Goal: Navigation & Orientation: Find specific page/section

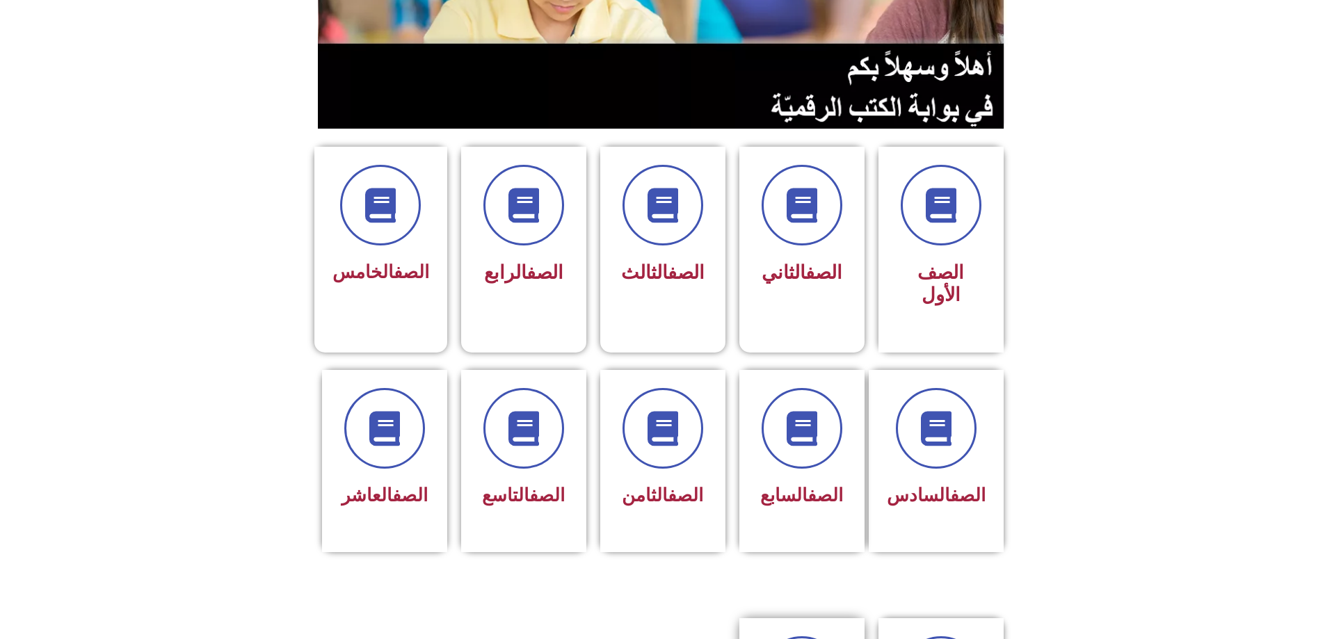
scroll to position [487, 0]
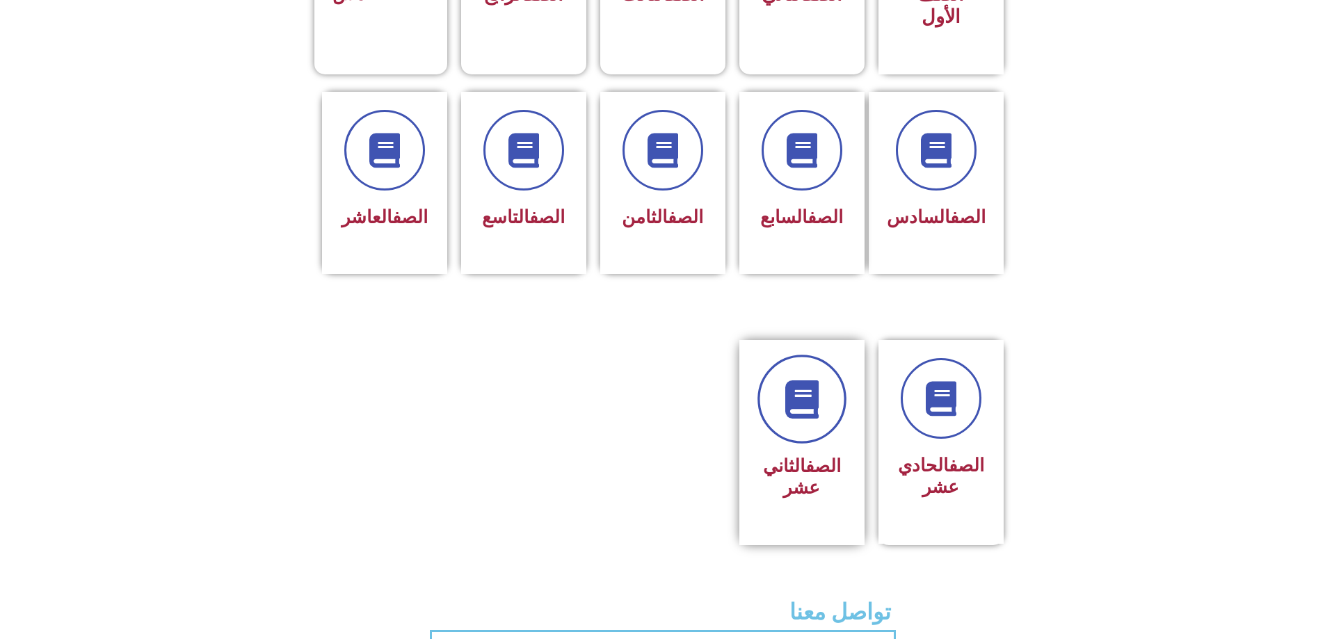
click at [779, 376] on link at bounding box center [801, 399] width 89 height 89
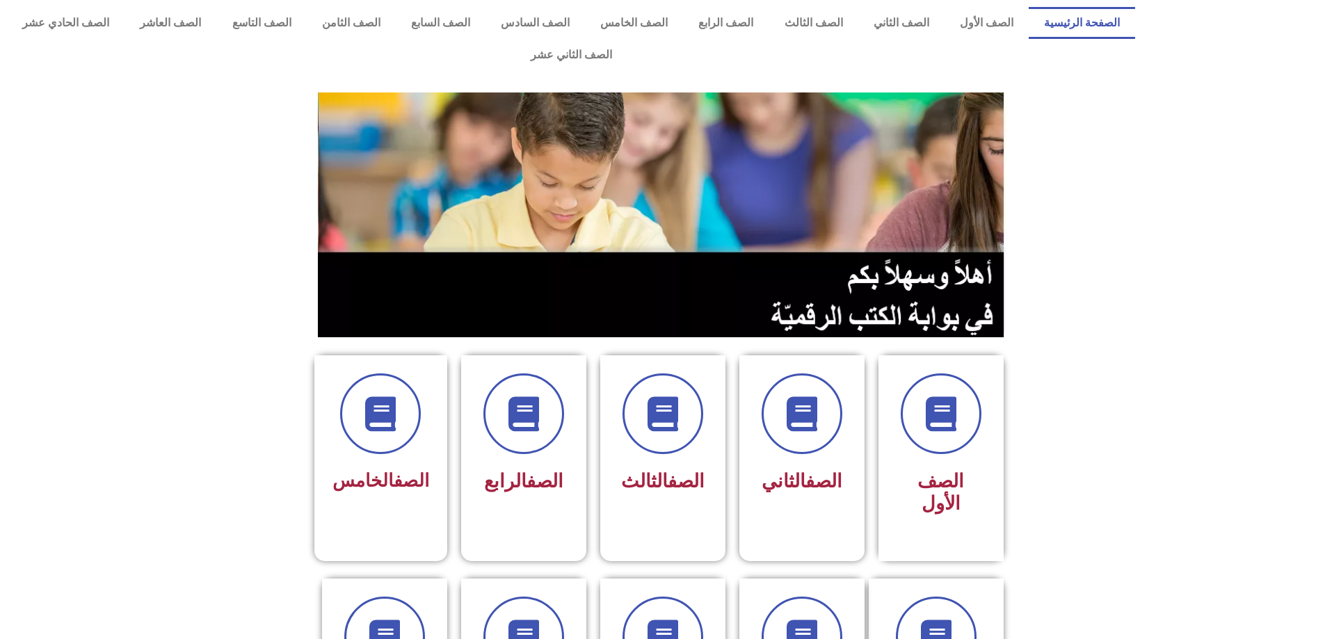
scroll to position [487, 0]
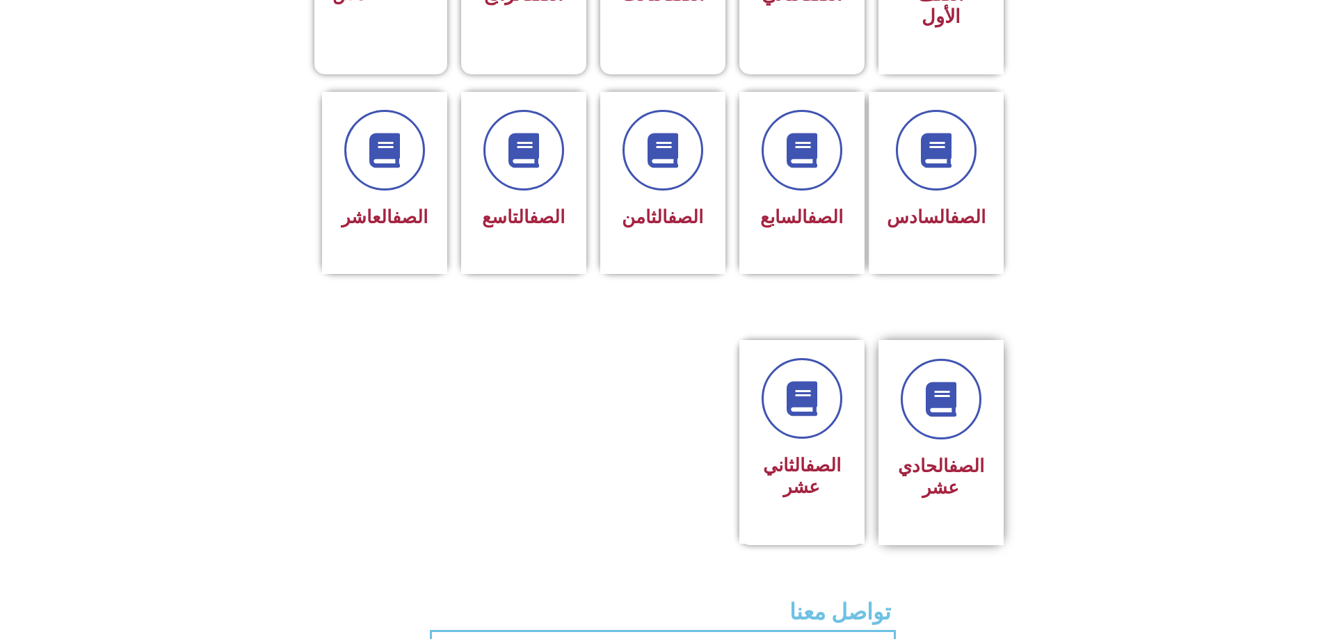
click at [992, 411] on div "الصف الحادي عشر" at bounding box center [940, 442] width 125 height 205
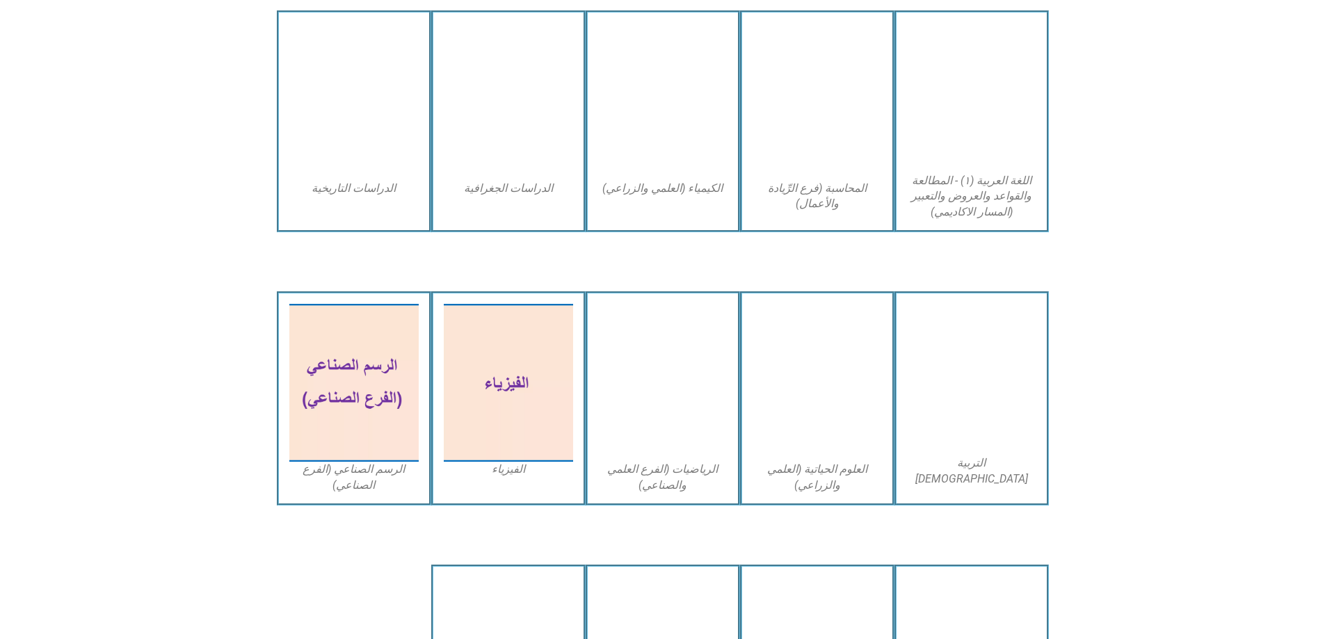
scroll to position [2531, 0]
